Goal: Task Accomplishment & Management: Understand process/instructions

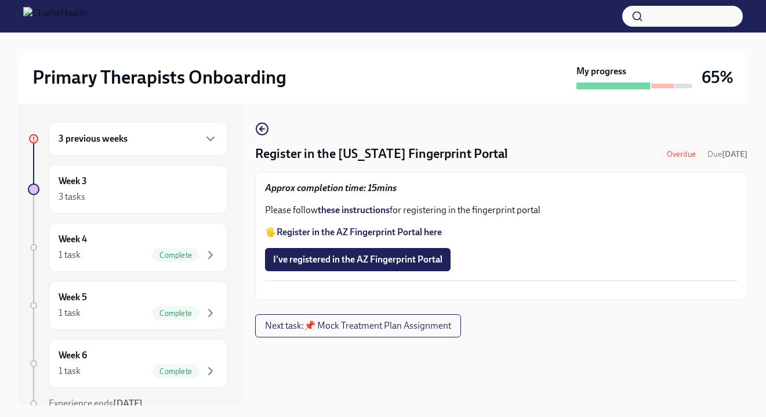
click at [363, 230] on strong "Register in the AZ Fingerprint Portal here" at bounding box center [359, 231] width 165 height 11
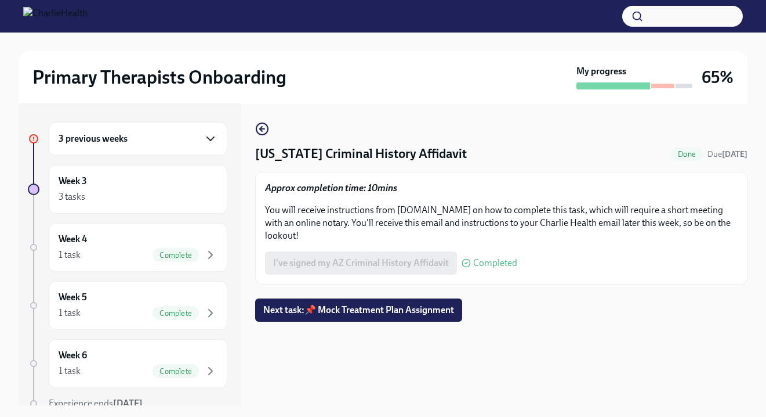
click at [208, 136] on icon "button" at bounding box center [211, 139] width 14 height 14
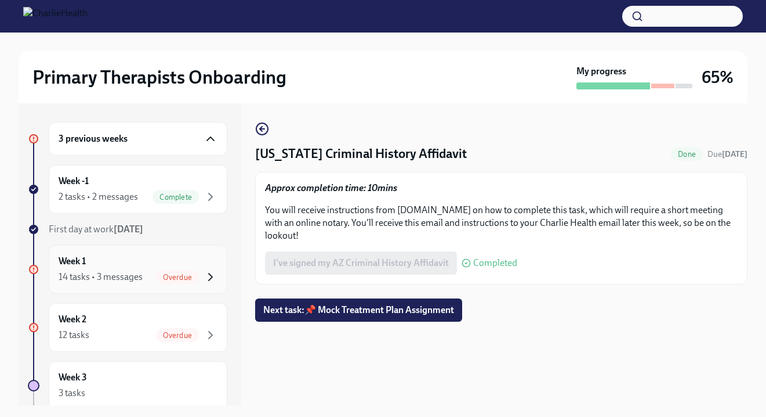
click at [209, 280] on icon "button" at bounding box center [211, 277] width 14 height 14
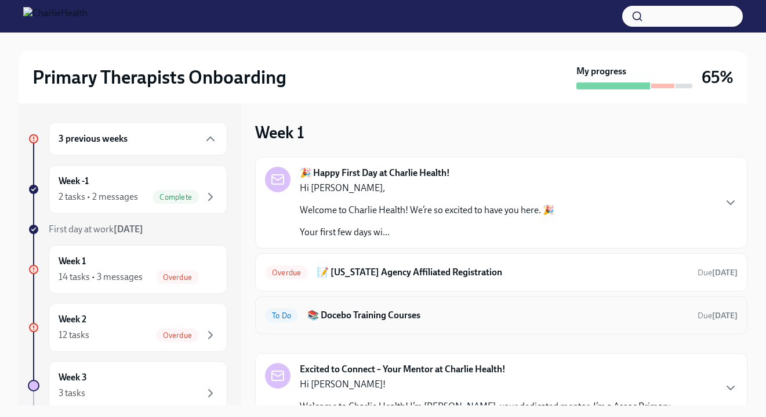
click at [401, 311] on h6 "📚 Docebo Training Courses" at bounding box center [497, 315] width 381 height 13
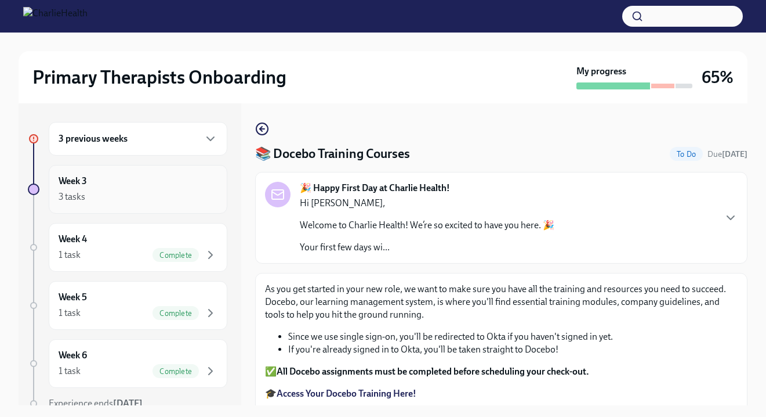
click at [218, 192] on div "Week 3 3 tasks" at bounding box center [138, 189] width 179 height 49
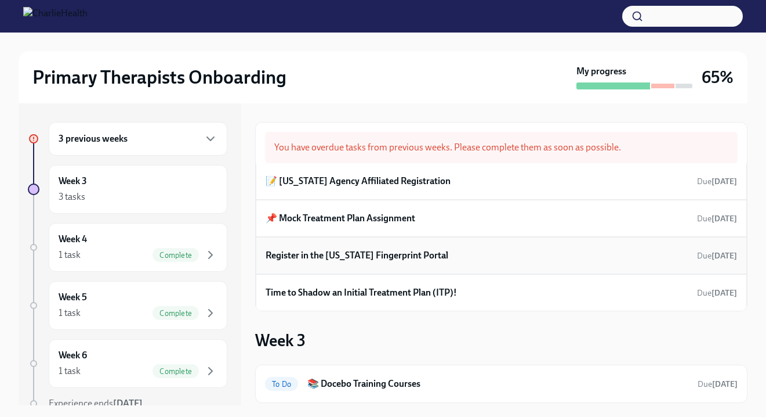
click at [578, 256] on div "Register in the Arizona Fingerprint Portal Due 3 days ago" at bounding box center [502, 255] width 472 height 17
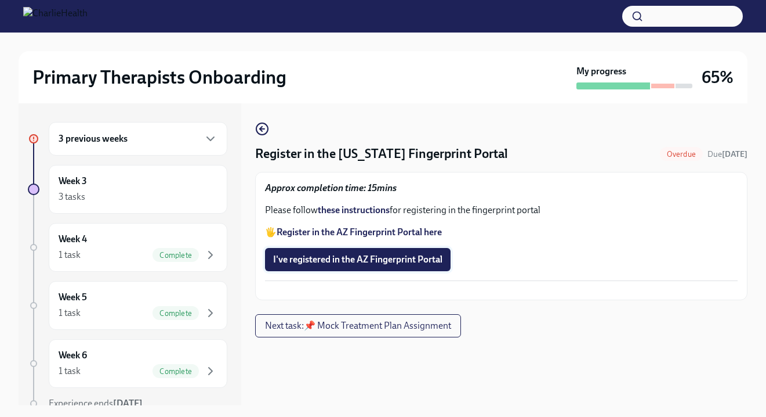
click at [426, 258] on span "I've registered in the AZ Fingerprint Portal" at bounding box center [357, 260] width 169 height 12
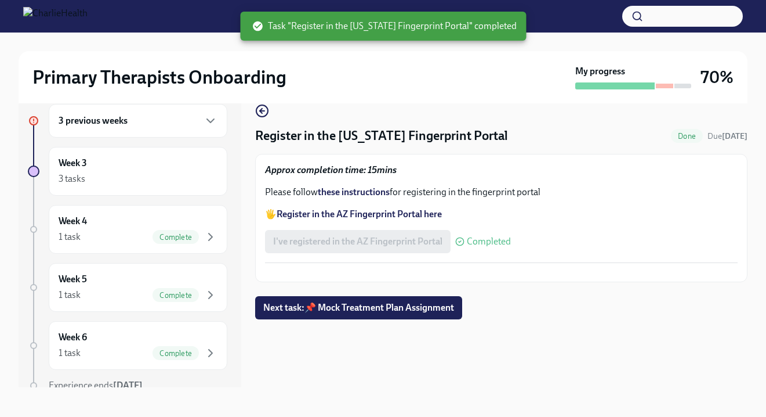
scroll to position [21, 0]
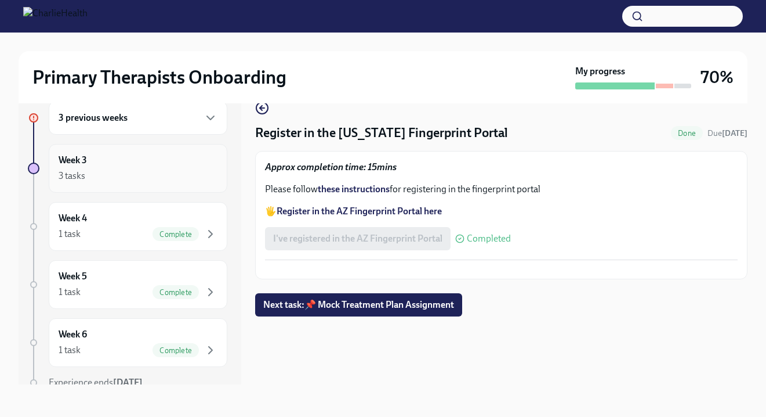
click at [201, 179] on div "3 tasks" at bounding box center [138, 176] width 159 height 14
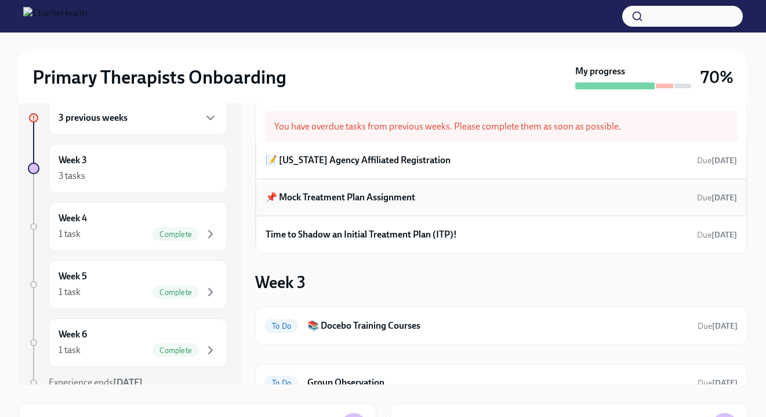
click at [379, 196] on h6 "📌 Mock Treatment Plan Assignment" at bounding box center [341, 197] width 150 height 13
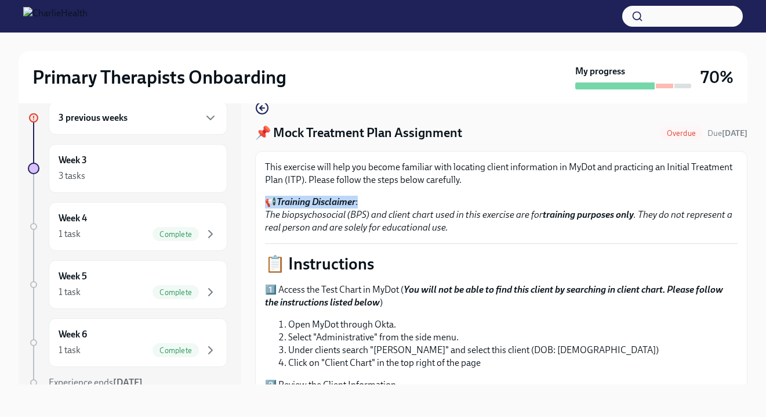
drag, startPoint x: 703, startPoint y: 181, endPoint x: 705, endPoint y: 202, distance: 21.6
click at [705, 203] on div "This exercise will help you become familiar with locating client information in…" at bounding box center [501, 197] width 473 height 73
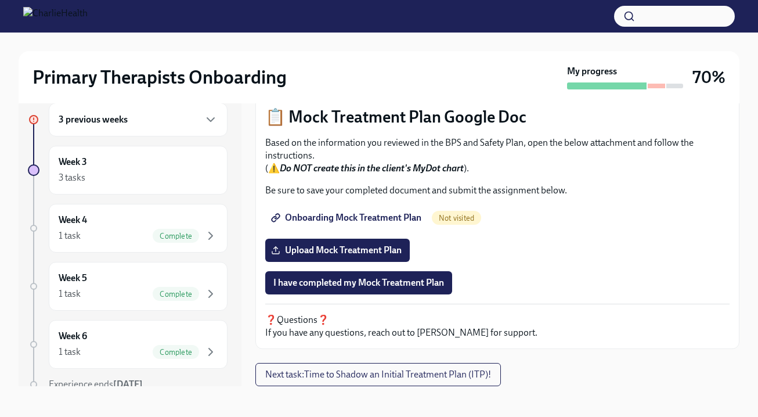
scroll to position [21, 0]
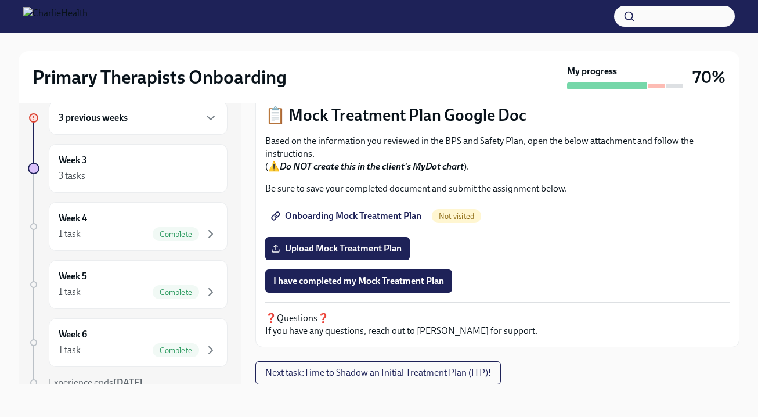
click at [357, 212] on span "Onboarding Mock Treatment Plan" at bounding box center [347, 216] width 148 height 12
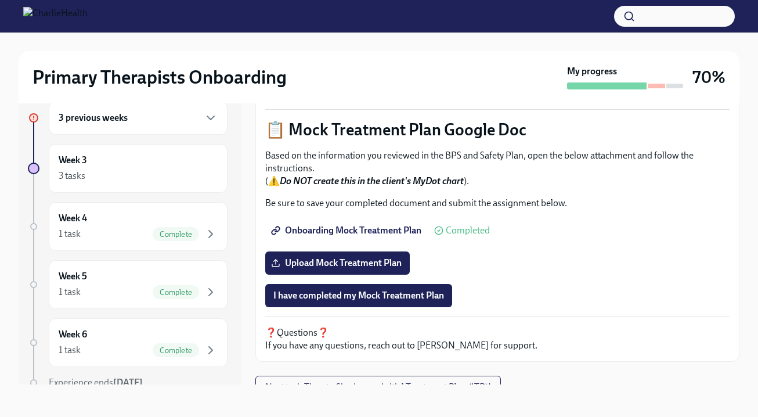
scroll to position [480, 0]
